Goal: Task Accomplishment & Management: Complete application form

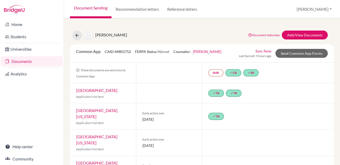
click at [93, 9] on link "Document Sending" at bounding box center [91, 9] width 42 height 18
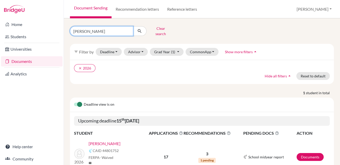
click at [129, 29] on input "[PERSON_NAME]" at bounding box center [101, 31] width 63 height 10
type input "raya"
click at [140, 31] on icon "submit" at bounding box center [139, 31] width 5 height 5
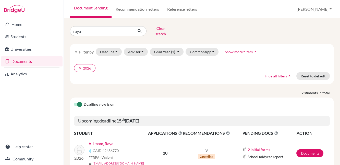
click at [107, 141] on link "Al Imam, Raya" at bounding box center [100, 144] width 25 height 6
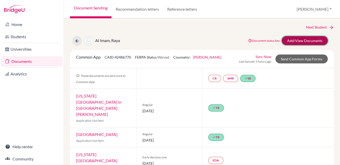
click at [291, 39] on link "Add/View Documents" at bounding box center [305, 40] width 46 height 9
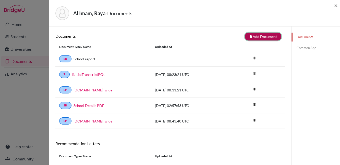
click at [254, 36] on button "note_add Add Document" at bounding box center [263, 37] width 36 height 8
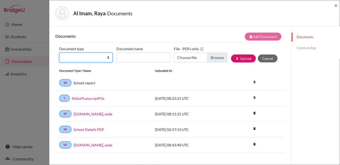
click at [87, 58] on select "Change explanation for Common App reports Counselor recommendation Internationa…" at bounding box center [85, 58] width 53 height 10
select select "4"
click at [59, 53] on select "Change explanation for Common App reports Counselor recommendation Internationa…" at bounding box center [85, 58] width 53 height 10
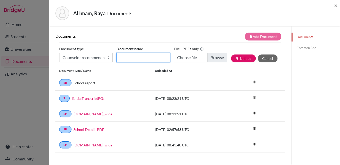
click at [130, 60] on input "Document name" at bounding box center [142, 58] width 53 height 10
type input "LOR"
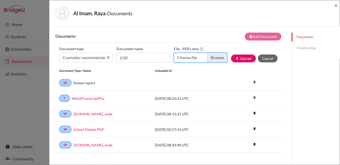
click at [215, 58] on input "Choose file" at bounding box center [200, 58] width 53 height 10
type input "C:\fakepath\RayaMyLOR.pdf"
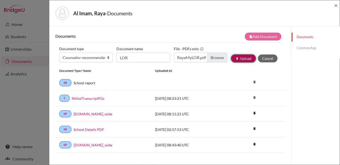
click at [244, 59] on button "publish Upload" at bounding box center [243, 59] width 25 height 8
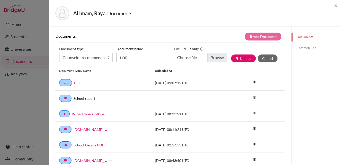
click at [297, 47] on link "Common App" at bounding box center [315, 48] width 48 height 9
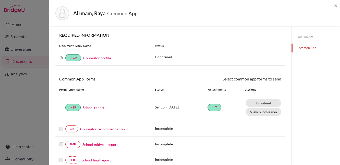
click at [107, 130] on link "Counselor recommendation" at bounding box center [102, 128] width 45 height 5
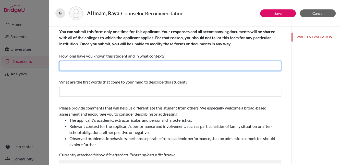
click at [89, 66] on input "text" at bounding box center [170, 66] width 222 height 10
type input "3 years as her university counselor"
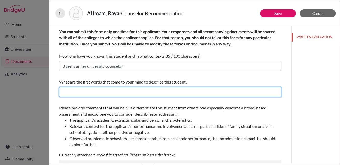
click at [69, 92] on input "text" at bounding box center [170, 92] width 222 height 10
type input "Embraces life's challenges, high motivation, high achiever"
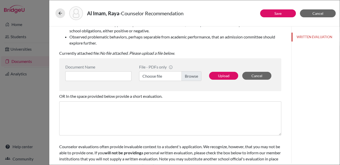
scroll to position [105, 0]
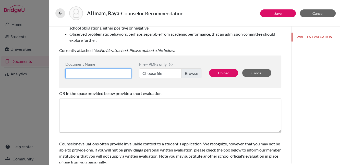
click at [93, 72] on input at bounding box center [98, 74] width 66 height 10
type input "LOR"
click at [184, 74] on label "Choose file" at bounding box center [170, 74] width 62 height 10
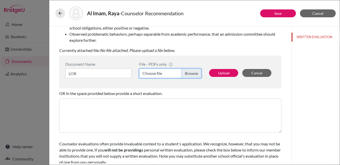
click at [184, 74] on input "Choose file" at bounding box center [170, 74] width 62 height 10
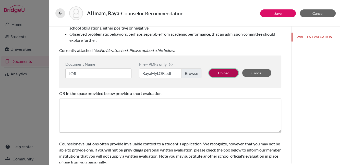
click at [223, 71] on button "Upload" at bounding box center [223, 73] width 29 height 8
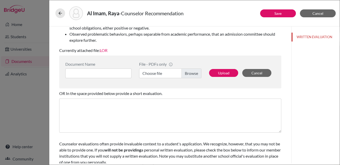
scroll to position [118, 0]
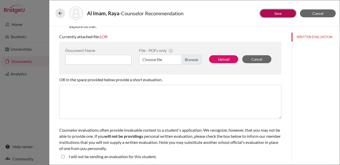
click at [280, 13] on link "Save" at bounding box center [277, 13] width 7 height 4
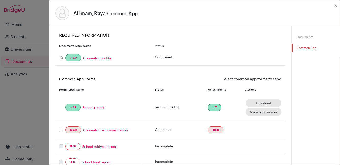
click at [61, 127] on label at bounding box center [61, 127] width 4 height 0
click at [0, 0] on input "checkbox" at bounding box center [0, 0] width 0 height 0
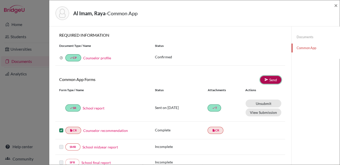
click at [260, 80] on link "Send" at bounding box center [270, 80] width 21 height 8
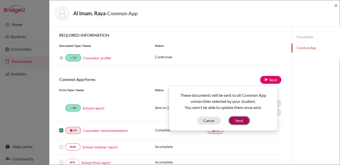
click at [235, 121] on button "Send" at bounding box center [239, 121] width 20 height 8
